Goal: Transaction & Acquisition: Register for event/course

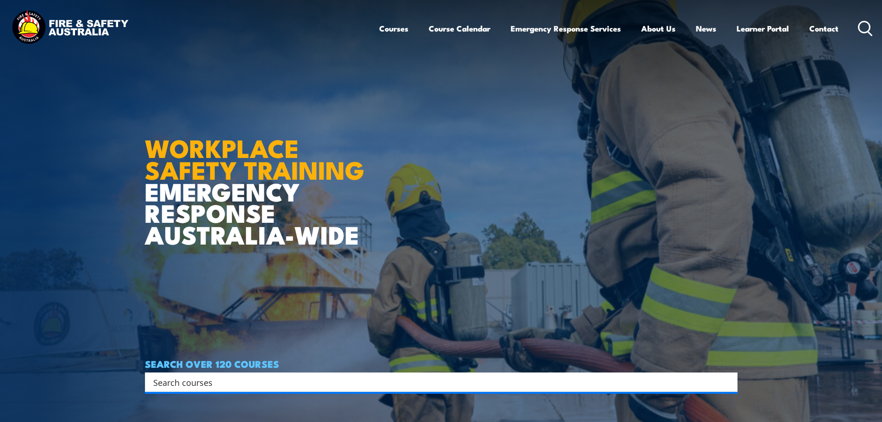
click at [282, 380] on input "Search input" at bounding box center [435, 382] width 564 height 14
type input "chief fire warden"
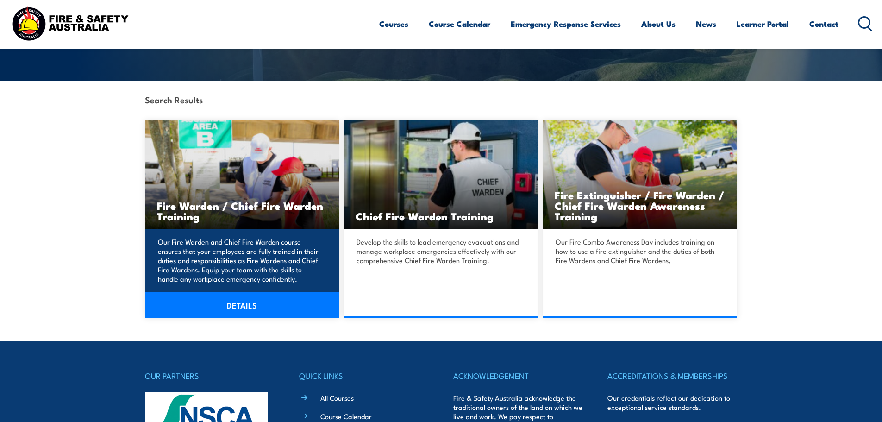
scroll to position [185, 0]
click at [218, 178] on img at bounding box center [242, 174] width 194 height 109
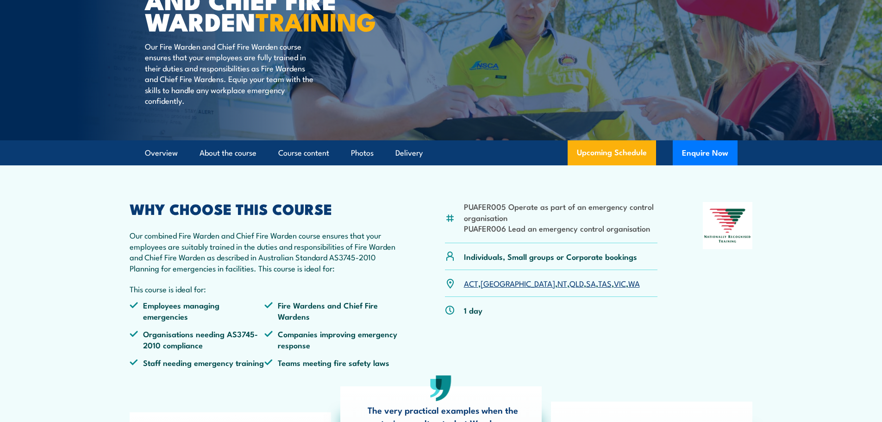
scroll to position [139, 0]
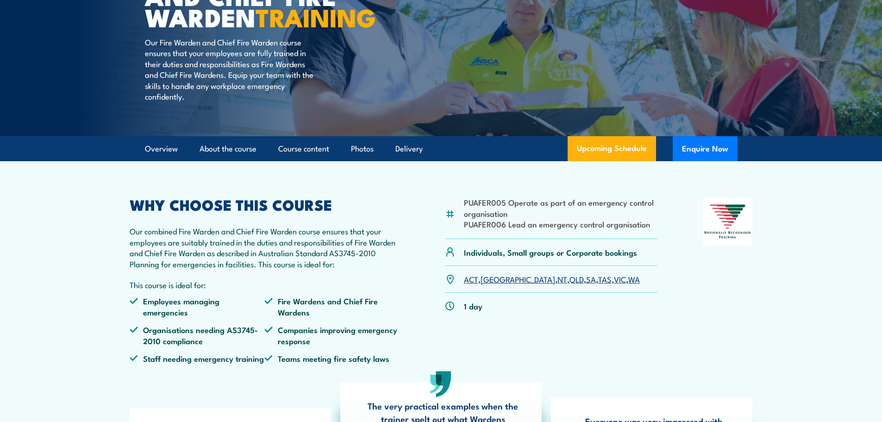
click at [628, 284] on link "WA" at bounding box center [634, 278] width 12 height 11
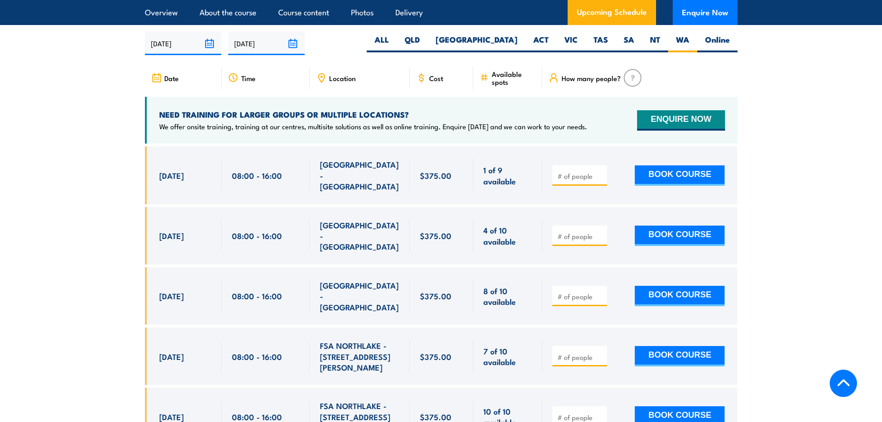
scroll to position [1640, 0]
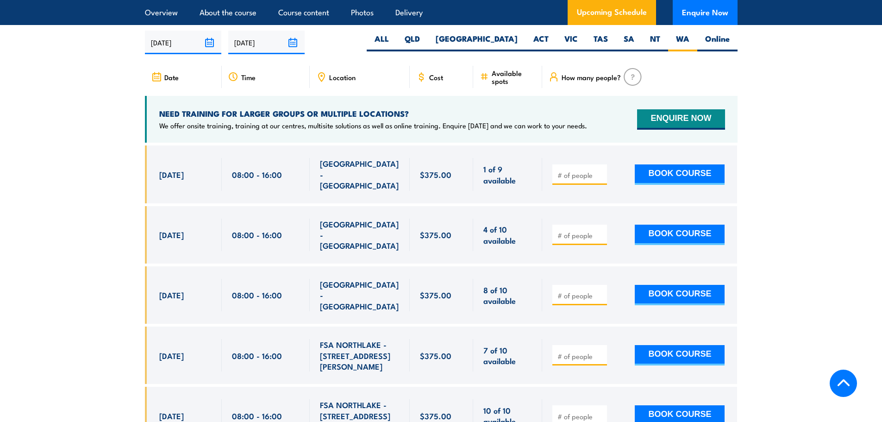
click at [575, 170] on input "number" at bounding box center [581, 174] width 46 height 9
type input "1"
click at [671, 167] on button "BOOK COURSE" at bounding box center [680, 174] width 90 height 20
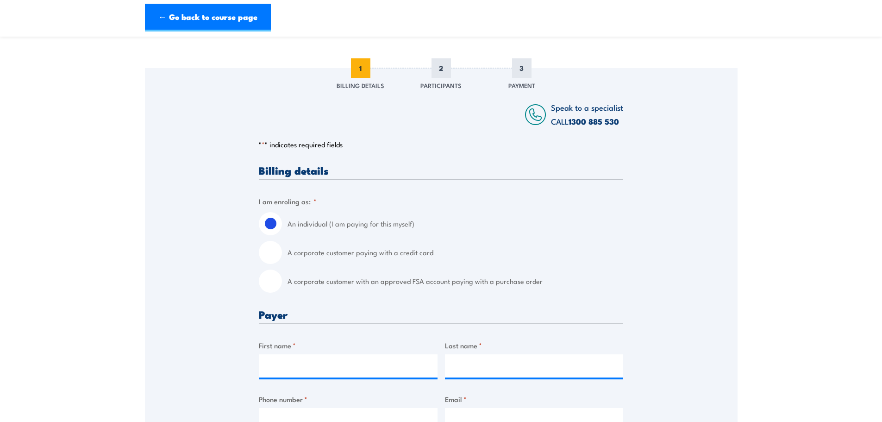
scroll to position [139, 0]
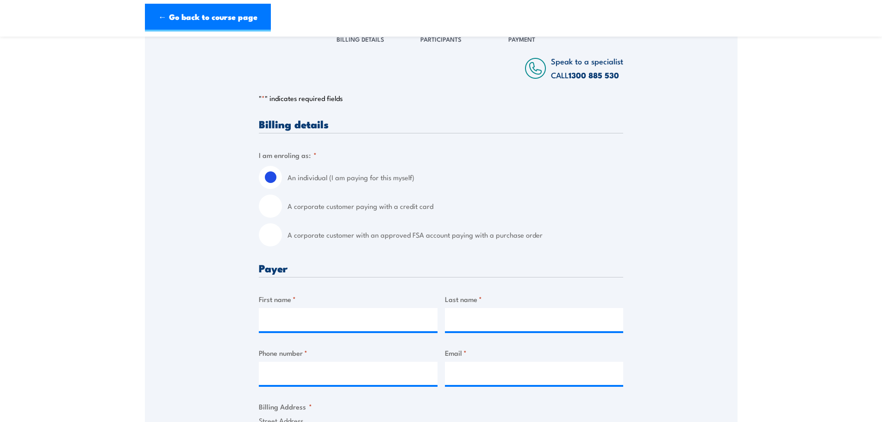
click at [276, 204] on input "A corporate customer paying with a credit card" at bounding box center [270, 205] width 23 height 23
radio input "true"
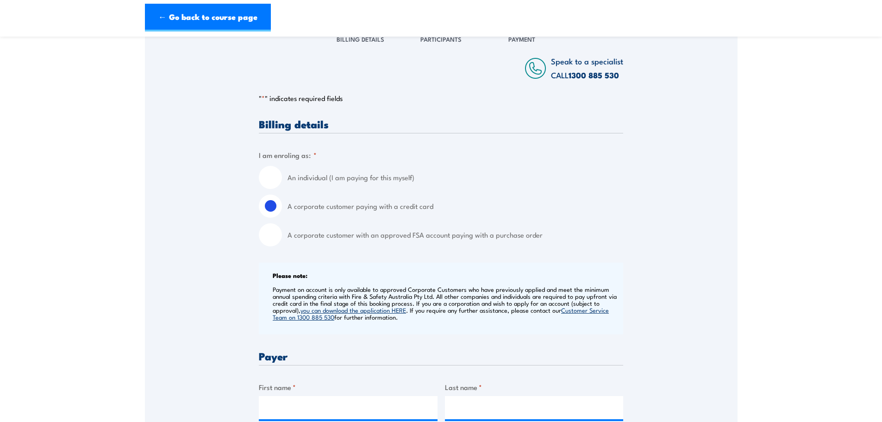
click at [276, 236] on input "A corporate customer with an approved FSA account paying with a purchase order" at bounding box center [270, 234] width 23 height 23
radio input "true"
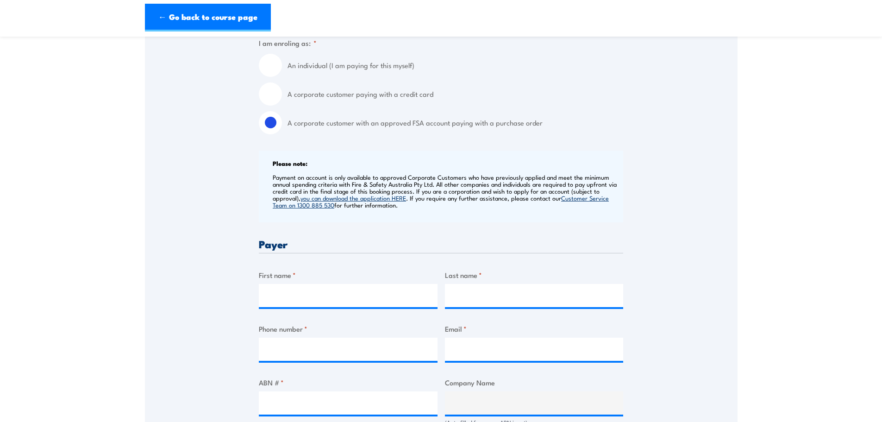
scroll to position [278, 0]
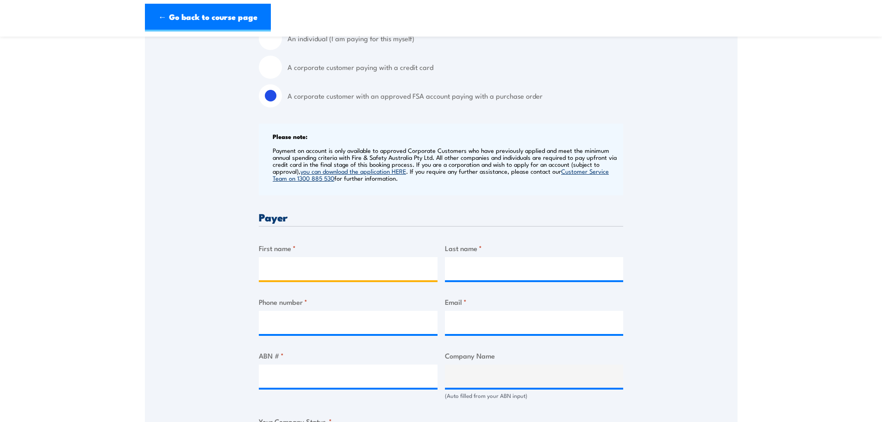
click at [307, 264] on input "First name *" at bounding box center [348, 268] width 179 height 23
type input "[PERSON_NAME]"
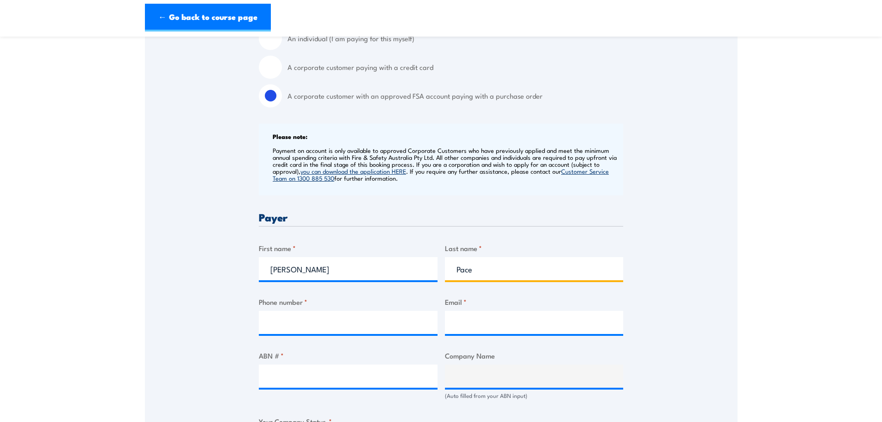
type input "Pace"
type input "0892364622"
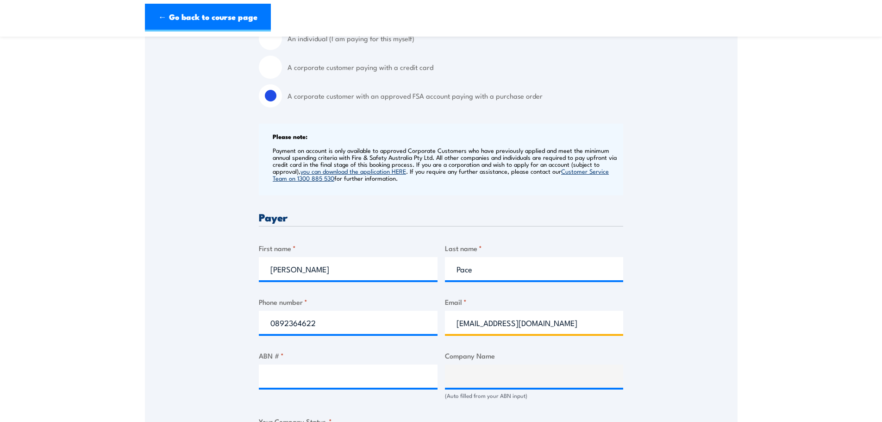
type input "[EMAIL_ADDRESS][DOMAIN_NAME]"
click at [347, 368] on input "ABN # *" at bounding box center [348, 375] width 179 height 23
paste input "13 890 277 321"
type input "13 890 277 321"
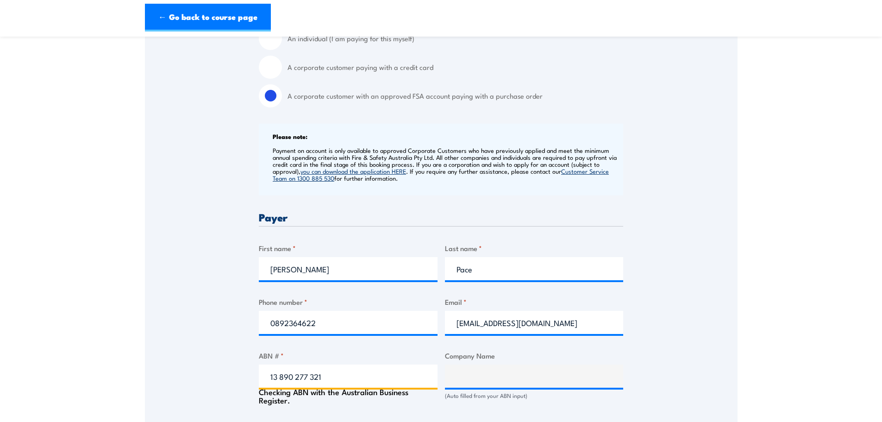
type input "City of [GEOGRAPHIC_DATA]"
radio input "true"
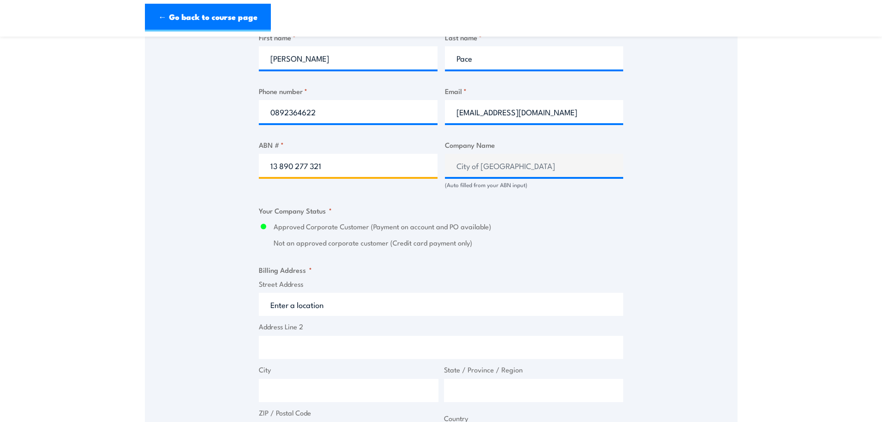
scroll to position [509, 0]
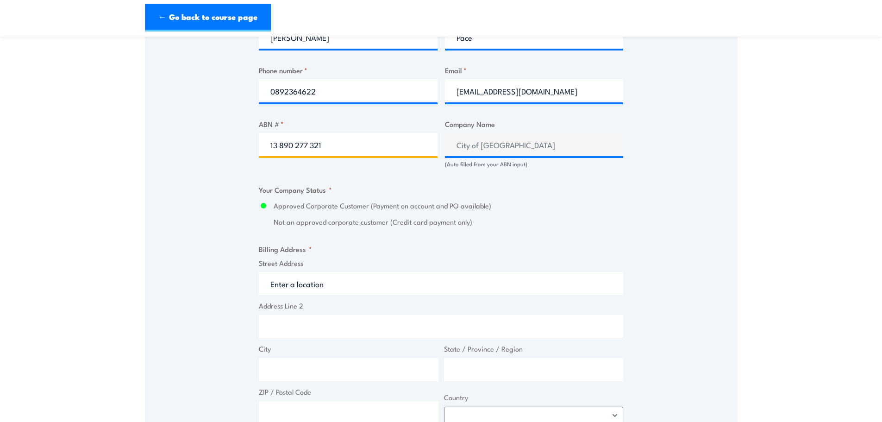
type input "13 890 277 321"
click at [297, 282] on input "Street Address" at bounding box center [441, 283] width 364 height 23
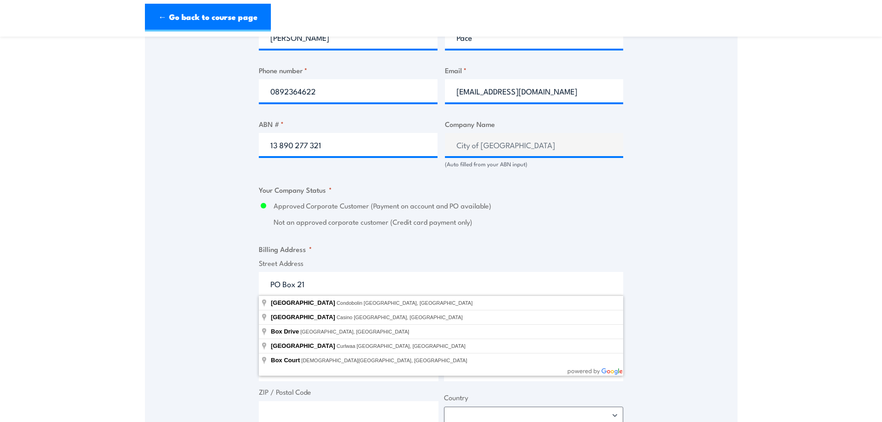
type input "PO Box 21"
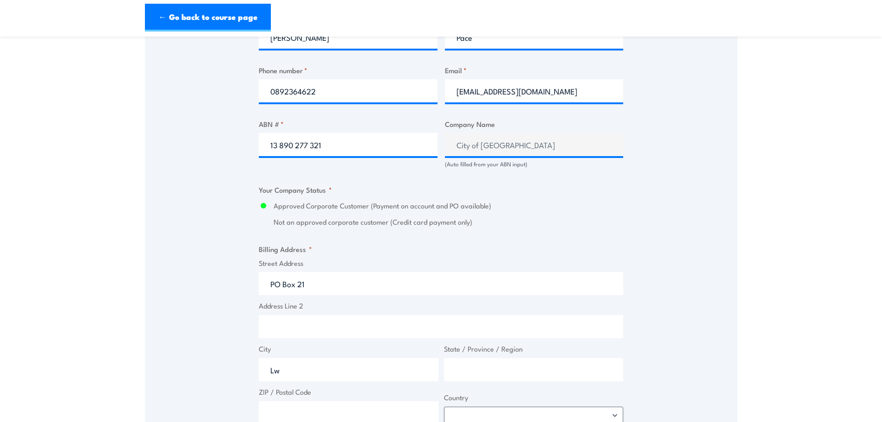
type input "L"
type input "Kwinana"
type input "[GEOGRAPHIC_DATA]"
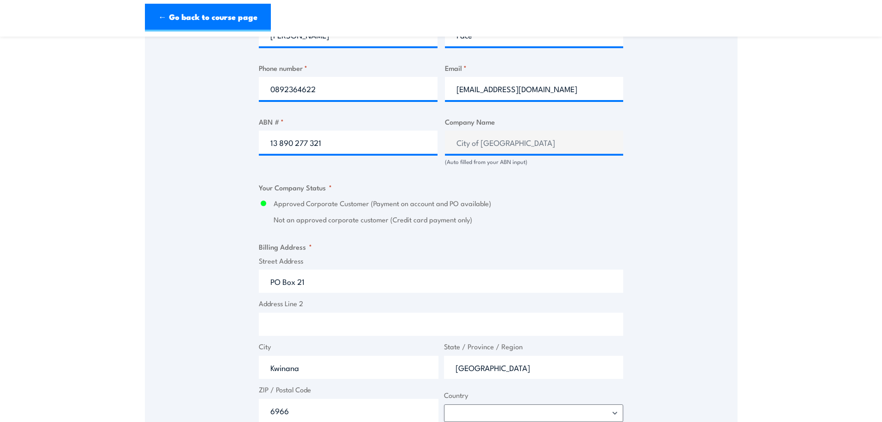
type input "6966"
select select "[GEOGRAPHIC_DATA]"
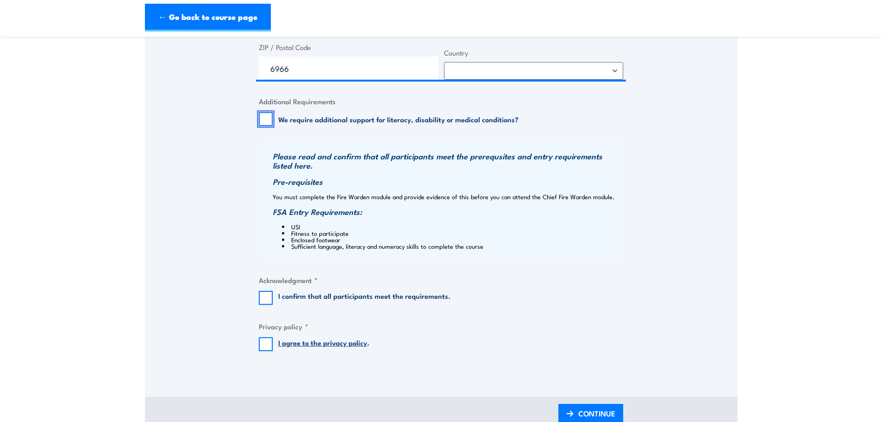
scroll to position [854, 0]
click at [270, 299] on input "I confirm that all participants meet the requirements." at bounding box center [266, 297] width 14 height 14
checkbox input "true"
drag, startPoint x: 262, startPoint y: 342, endPoint x: 279, endPoint y: 349, distance: 18.8
click at [263, 342] on input "I agree to the privacy policy ." at bounding box center [266, 344] width 14 height 14
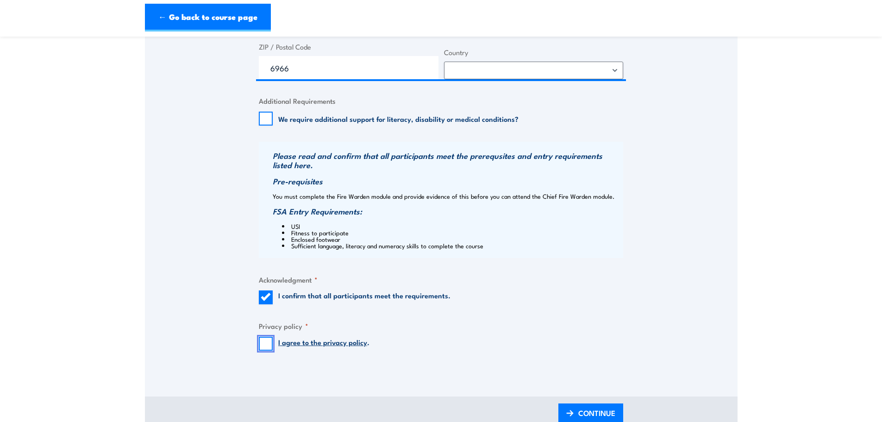
checkbox input "true"
drag, startPoint x: 583, startPoint y: 401, endPoint x: 589, endPoint y: 416, distance: 16.0
click at [583, 402] on span "CONTINUE" at bounding box center [596, 413] width 37 height 25
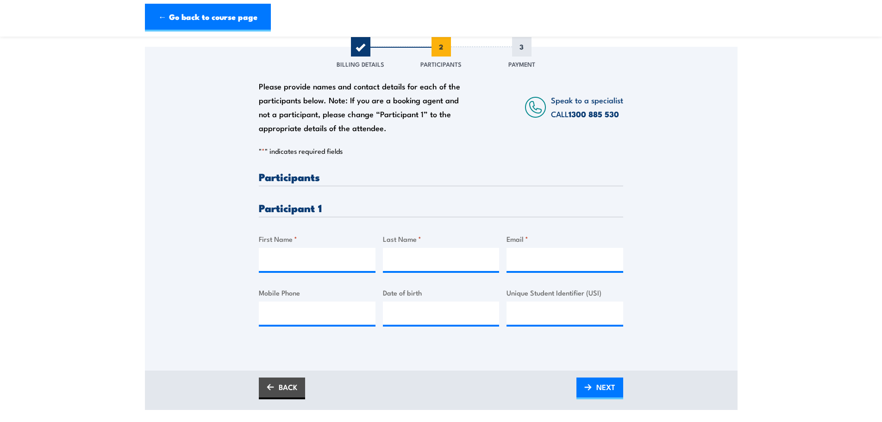
scroll to position [185, 0]
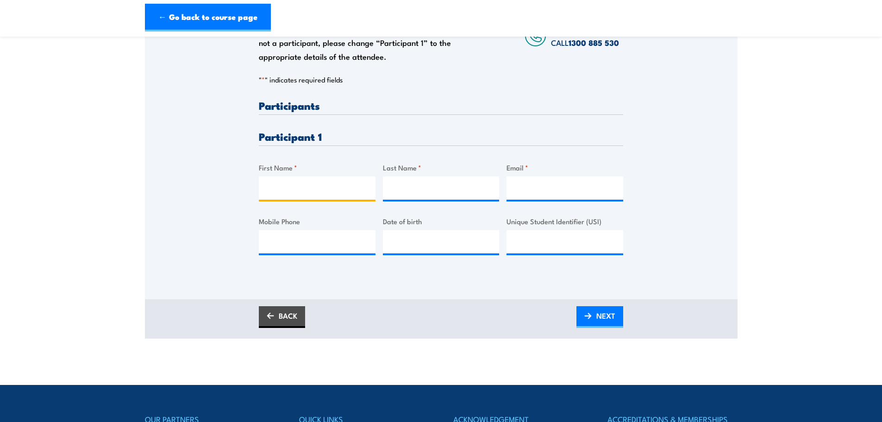
click at [287, 188] on input "First Name *" at bounding box center [317, 187] width 117 height 23
type input "Maisie"
type input "[PERSON_NAME]"
click at [533, 184] on input "Email *" at bounding box center [565, 187] width 117 height 23
paste input "[EMAIL_ADDRESS][PERSON_NAME][DOMAIN_NAME]"
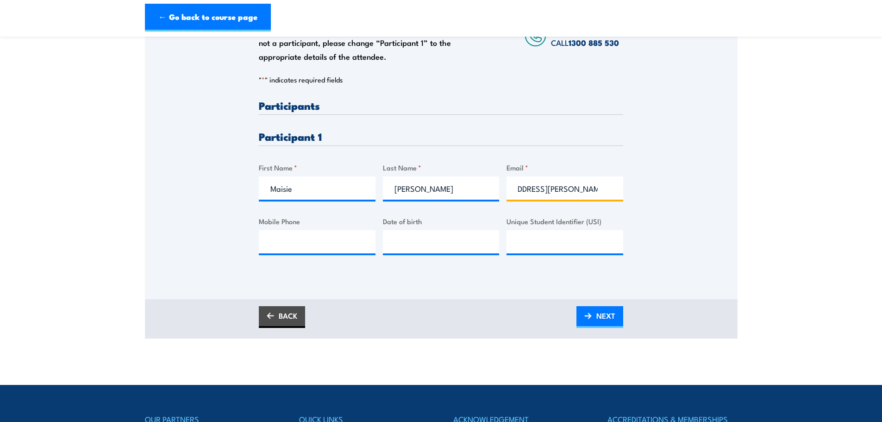
scroll to position [0, 0]
drag, startPoint x: 574, startPoint y: 189, endPoint x: 451, endPoint y: 191, distance: 122.7
click at [454, 190] on div "Please provide names and contact details for each of the participants below. No…" at bounding box center [441, 184] width 364 height 169
type input "[EMAIL_ADDRESS][PERSON_NAME][DOMAIN_NAME]"
drag, startPoint x: 320, startPoint y: 248, endPoint x: 285, endPoint y: 248, distance: 34.3
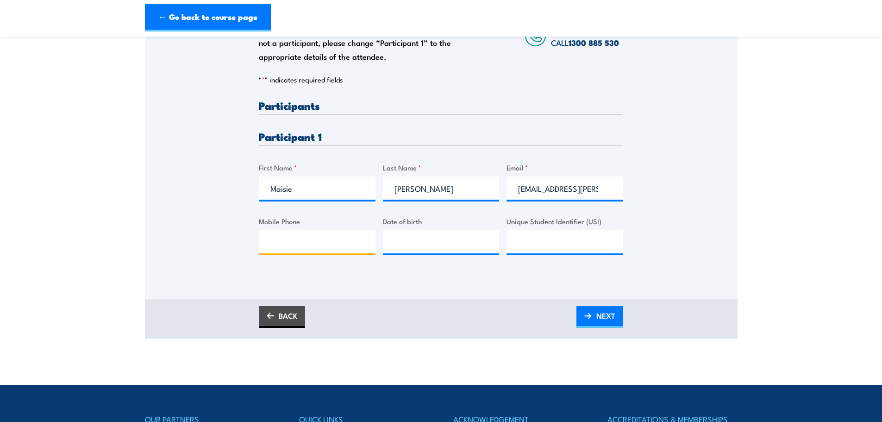
click at [317, 248] on input "Mobile Phone" at bounding box center [317, 241] width 117 height 23
type input "08 9236 4700"
type input "__/__/____"
click at [412, 240] on input "__/__/____" at bounding box center [441, 241] width 117 height 23
type input "[DATE]"
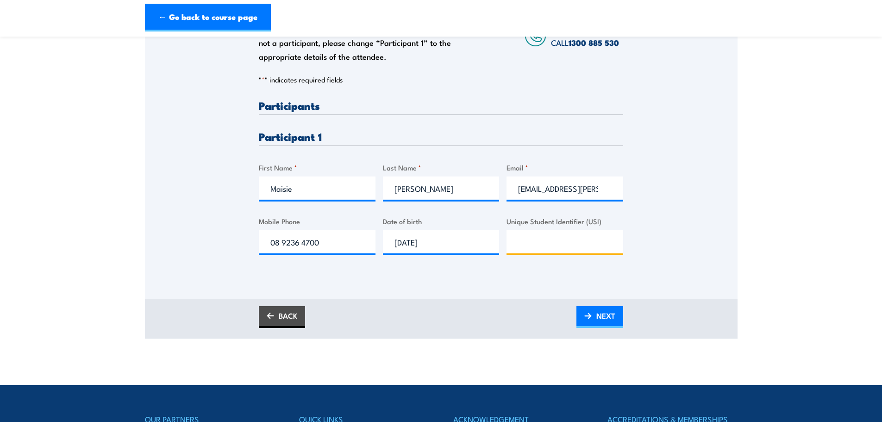
paste input "4NLSVQQ7DQ"
type input "4NLSVQQ7DQ"
click at [597, 317] on span "NEXT" at bounding box center [605, 315] width 19 height 25
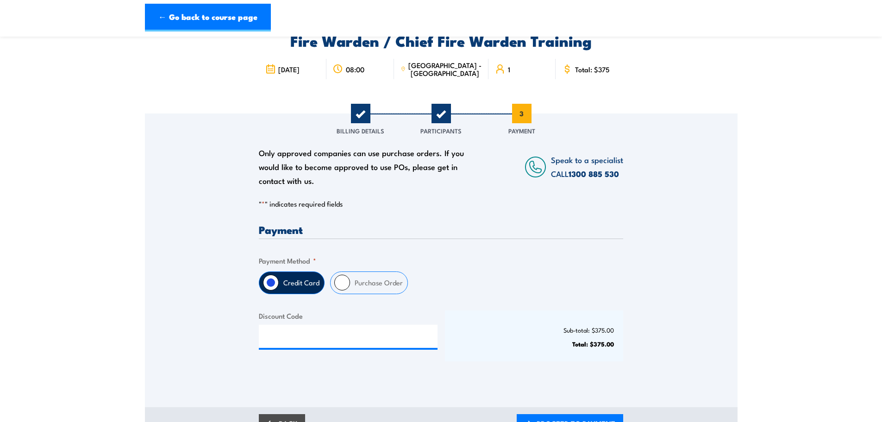
scroll to position [93, 0]
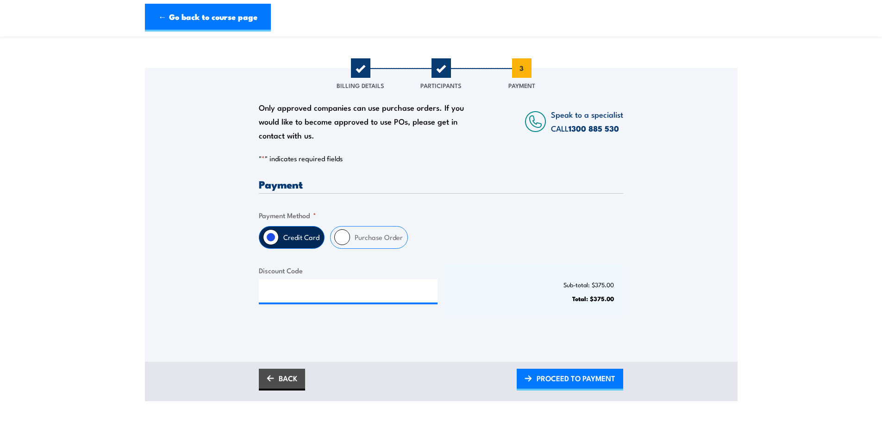
click at [369, 237] on label "Purchase Order" at bounding box center [378, 237] width 57 height 22
click at [350, 237] on input "Purchase Order" at bounding box center [342, 237] width 16 height 16
radio input "true"
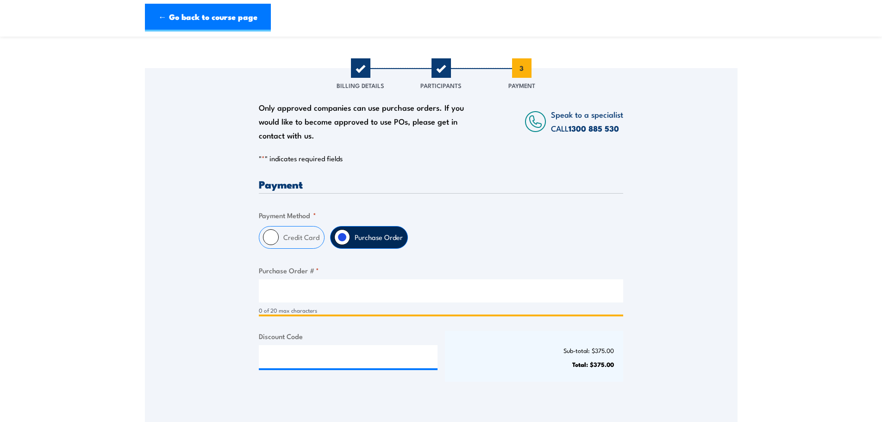
click at [302, 290] on input "Purchase Order # *" at bounding box center [441, 290] width 364 height 23
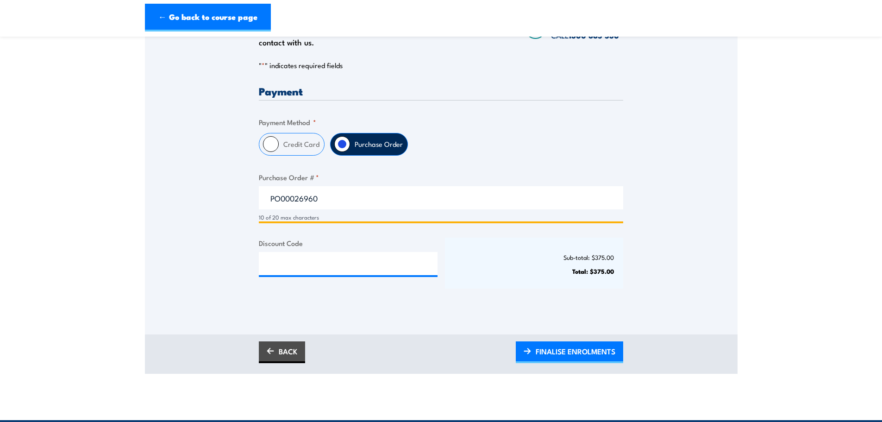
scroll to position [232, 0]
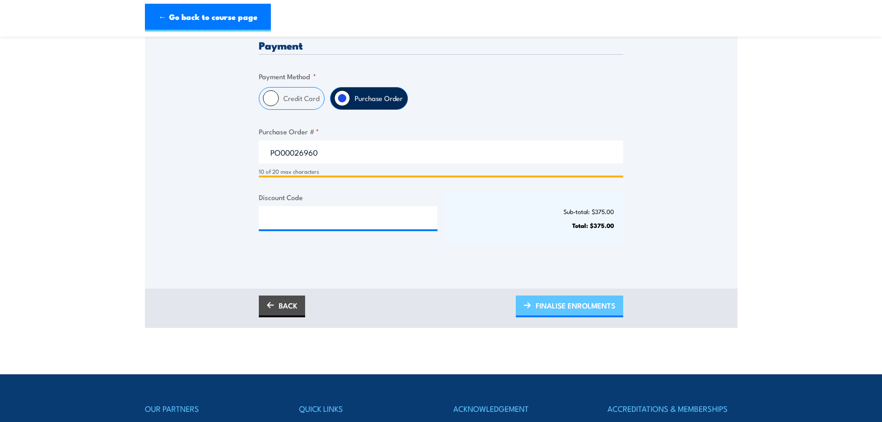
type input "PO00026960"
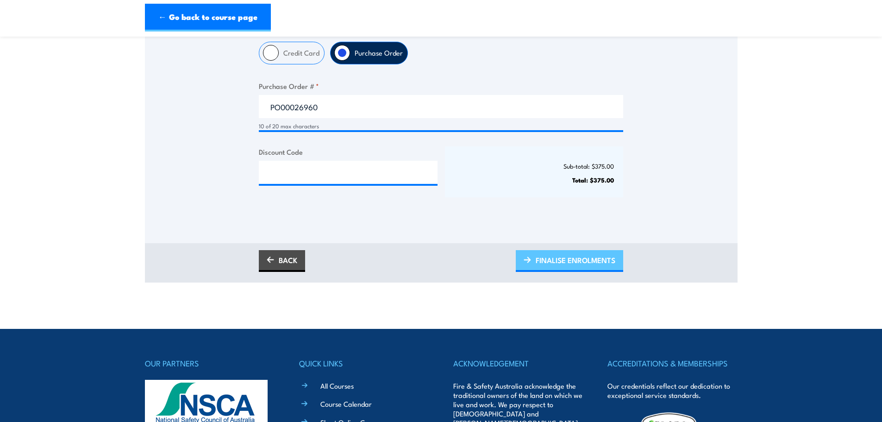
scroll to position [278, 0]
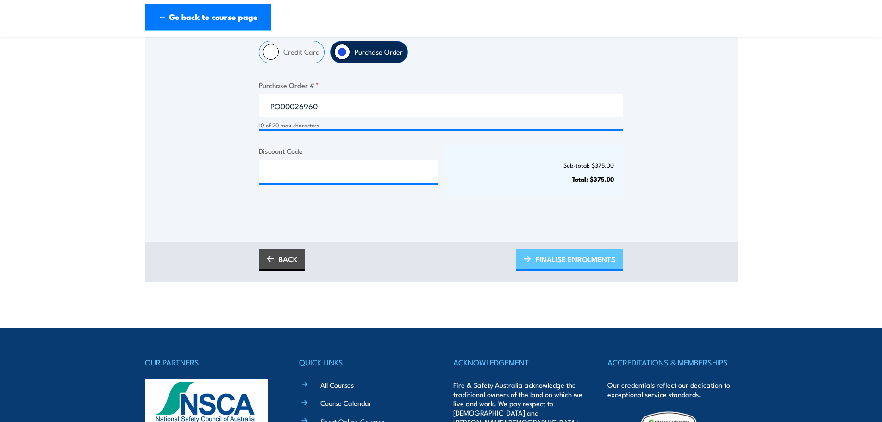
click at [554, 258] on span "FINALISE ENROLMENTS" at bounding box center [576, 259] width 80 height 25
